Goal: Task Accomplishment & Management: Complete application form

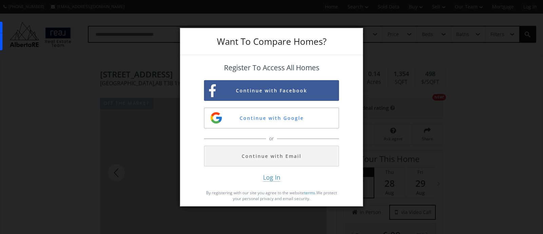
click at [506, 17] on div "Want To Compare Homes? Register To Access All Homes Continue with Facebook Cont…" at bounding box center [271, 117] width 543 height 234
click at [110, 43] on div "Want To Compare Homes? Register To Access All Homes Continue with Facebook Cont…" at bounding box center [271, 117] width 543 height 234
click at [272, 118] on button "Continue with Google" at bounding box center [271, 118] width 135 height 21
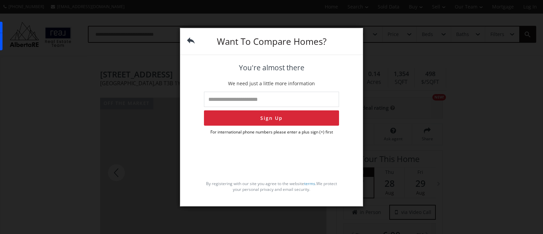
click at [234, 95] on input "tel" at bounding box center [271, 99] width 135 height 15
click at [345, 71] on div "You're almost there We need just a little more information Sign Up For internat…" at bounding box center [271, 128] width 183 height 146
click at [329, 82] on p "We need just a little more information" at bounding box center [271, 83] width 135 height 7
click at [189, 38] on img at bounding box center [191, 41] width 8 height 8
